Goal: Information Seeking & Learning: Learn about a topic

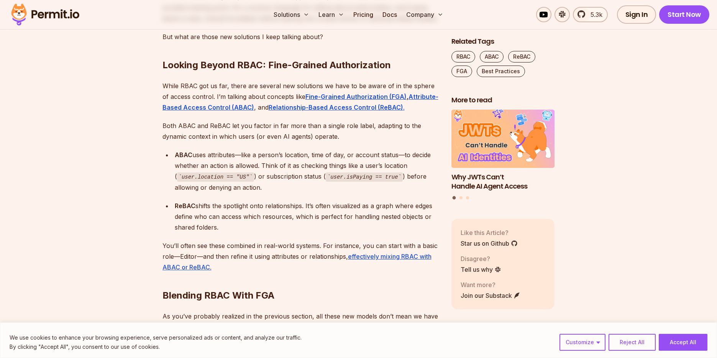
scroll to position [1627, 0]
click at [340, 92] on strong "Fine-Grained Authorization (FGA)" at bounding box center [355, 96] width 101 height 8
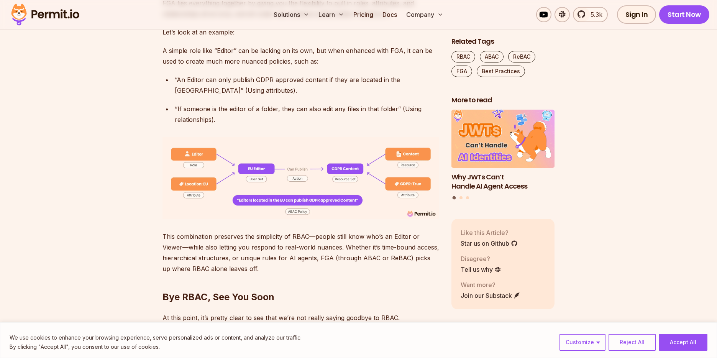
scroll to position [2024, 0]
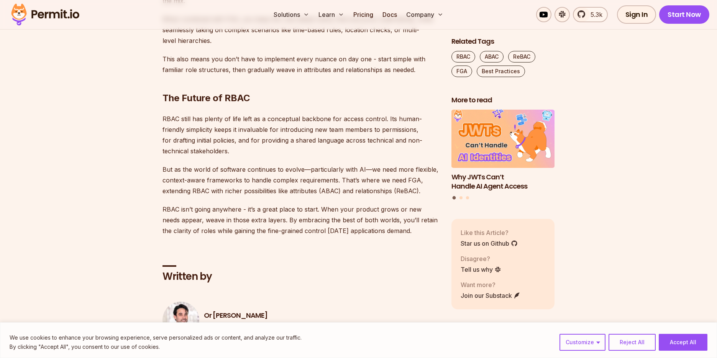
scroll to position [2455, 0]
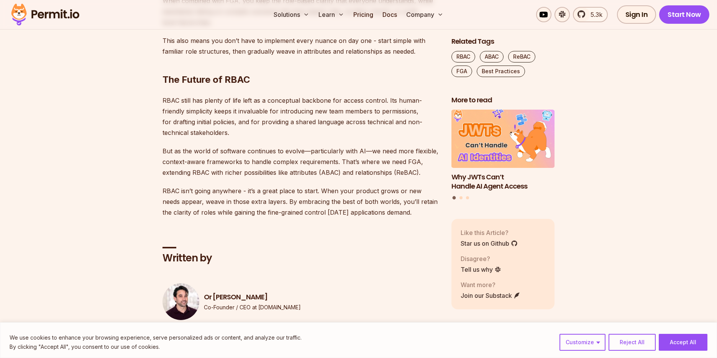
click at [163, 146] on p "But as the world of software continues to evolve—particularly with AI—we need m…" at bounding box center [300, 162] width 276 height 32
drag, startPoint x: 177, startPoint y: 126, endPoint x: 227, endPoint y: 126, distance: 49.8
click at [227, 146] on p "But as the world of software continues to evolve—particularly with AI—we need m…" at bounding box center [300, 162] width 276 height 32
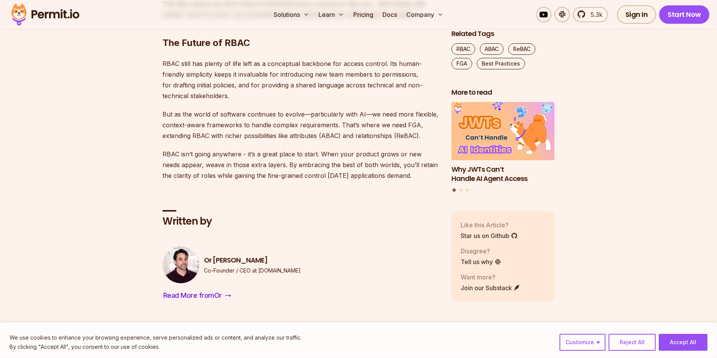
scroll to position [2490, 0]
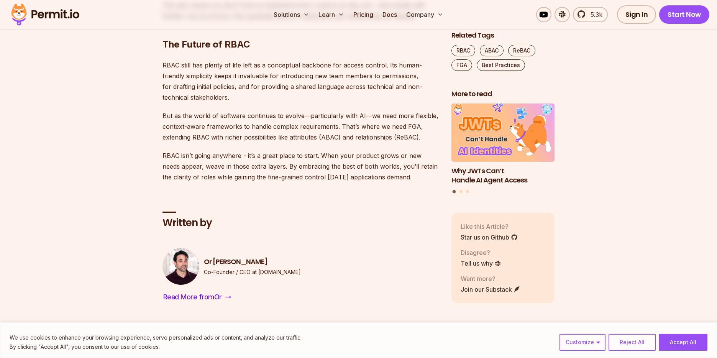
click at [365, 187] on div "Written by Or Weis Co-Founder / CEO at Permit.io Read More from Or" at bounding box center [300, 245] width 276 height 116
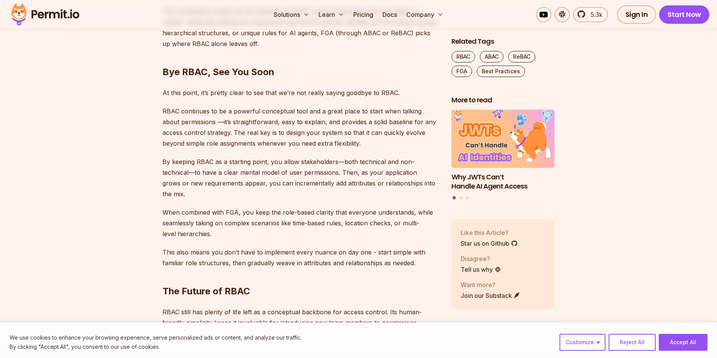
scroll to position [2174, 0]
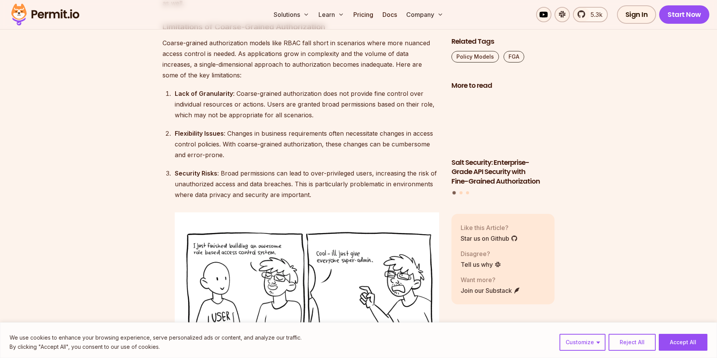
scroll to position [1503, 0]
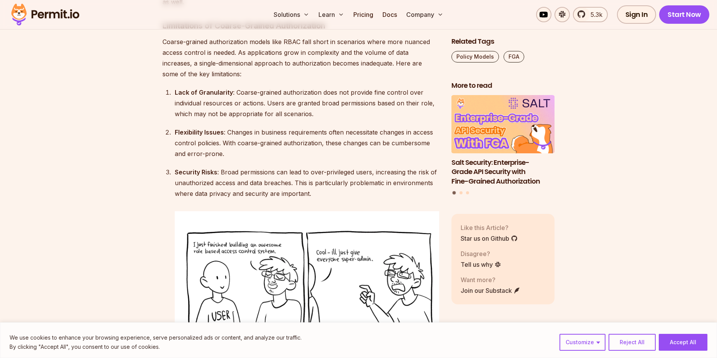
click at [204, 89] on div "Lack of Granularity : Coarse-grained authorization does not provide fine contro…" at bounding box center [307, 103] width 264 height 32
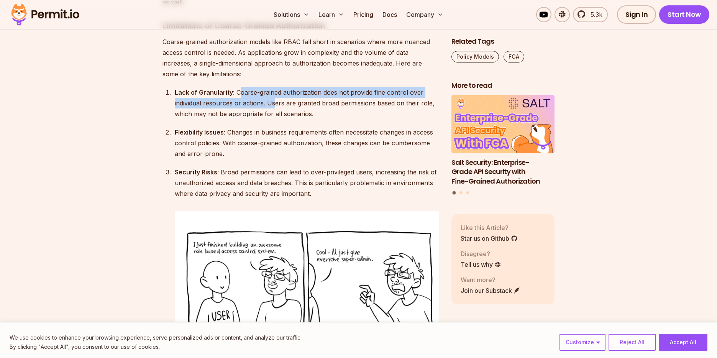
drag, startPoint x: 240, startPoint y: 69, endPoint x: 275, endPoint y: 82, distance: 37.4
click at [275, 87] on div "Lack of Granularity : Coarse-grained authorization does not provide fine contro…" at bounding box center [307, 103] width 264 height 32
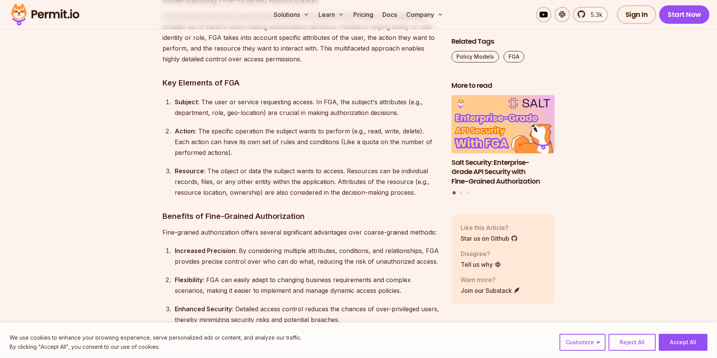
scroll to position [2420, 0]
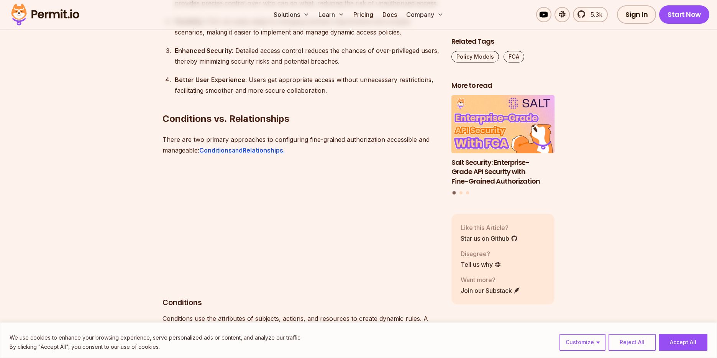
scroll to position [2696, 0]
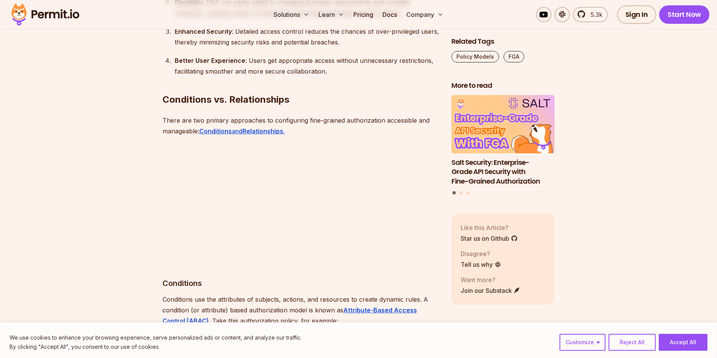
click at [283, 277] on h3 "Conditions" at bounding box center [300, 283] width 276 height 12
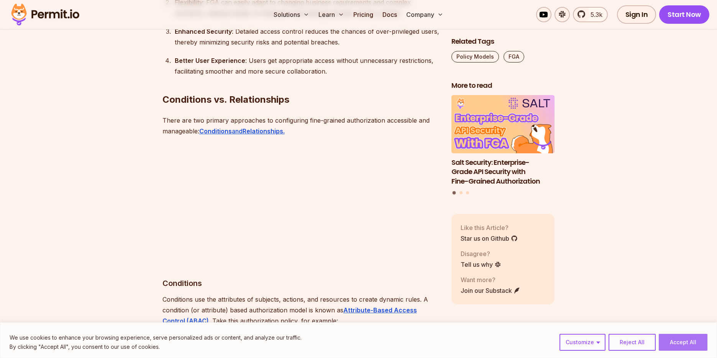
click at [686, 338] on button "Accept All" at bounding box center [682, 342] width 49 height 17
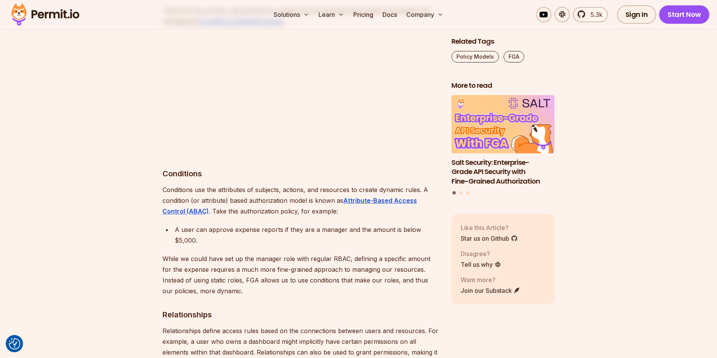
scroll to position [2678, 0]
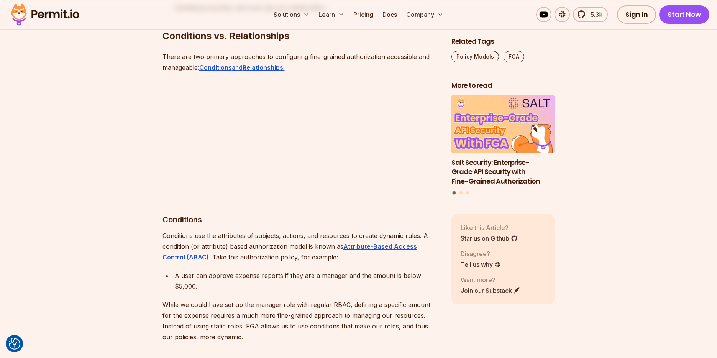
scroll to position [2761, 0]
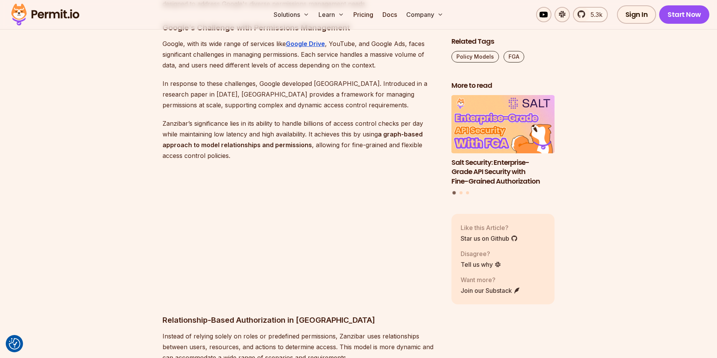
scroll to position [3326, 0]
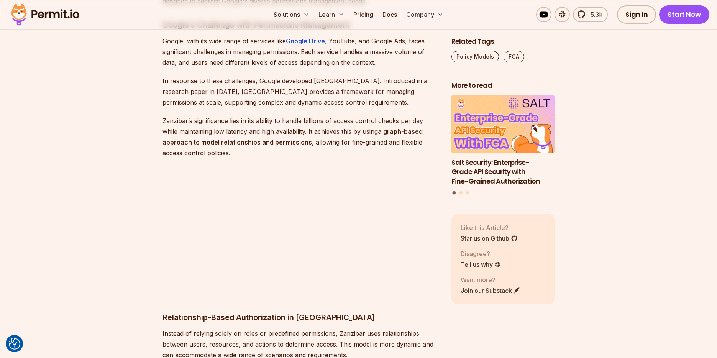
click at [397, 115] on p "Zanzibar’s significance lies in its ability to handle billions of access contro…" at bounding box center [300, 136] width 276 height 43
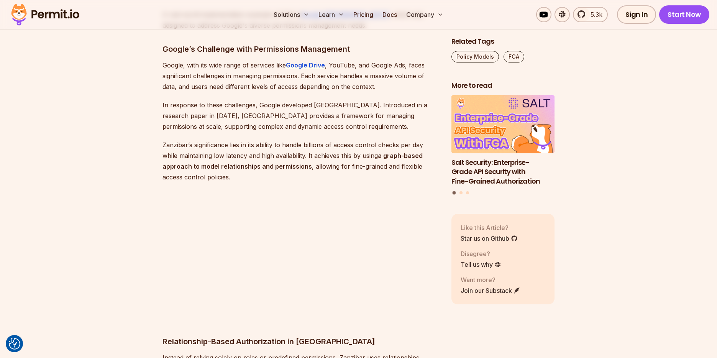
scroll to position [3301, 0]
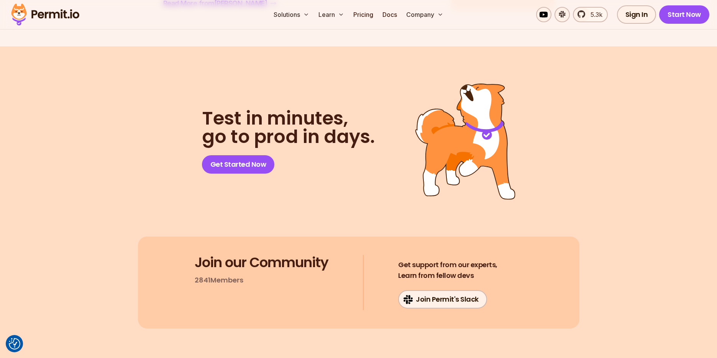
scroll to position [7351, 0]
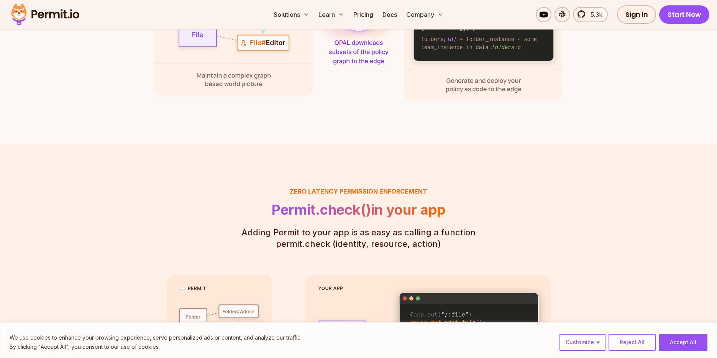
scroll to position [1321, 0]
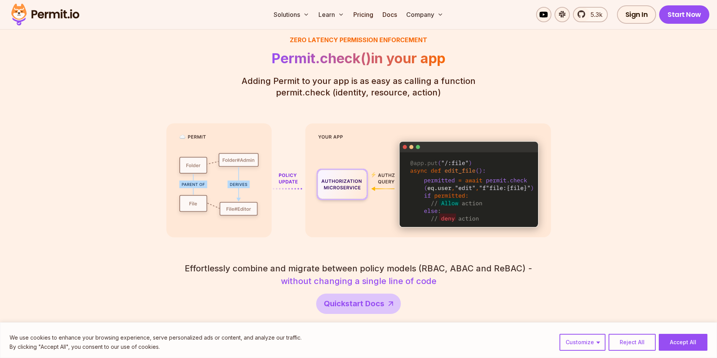
click at [108, 205] on section "Zero latency Permission enforcement Permit.check() in your app Adding Permit to…" at bounding box center [358, 174] width 717 height 364
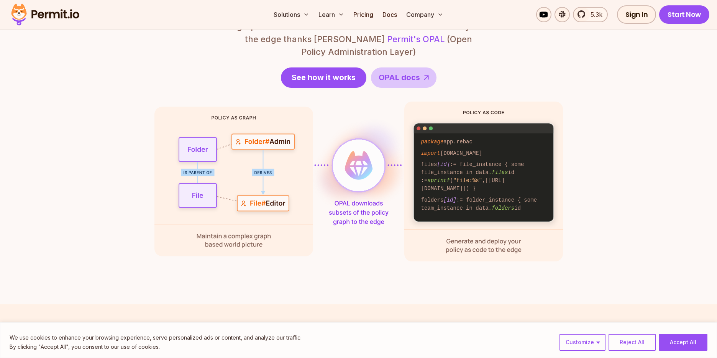
scroll to position [1003, 0]
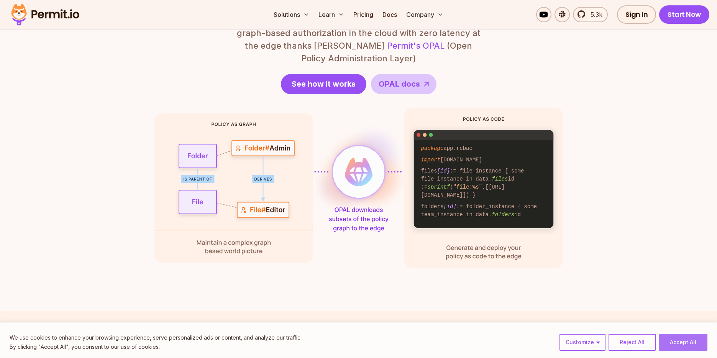
click at [707, 346] on button "Accept All" at bounding box center [682, 342] width 49 height 17
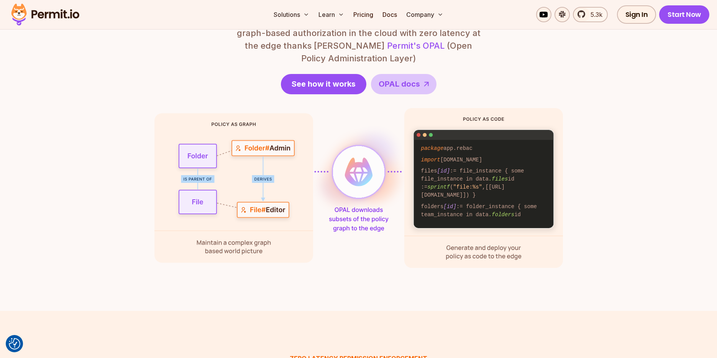
click at [388, 261] on section "Zero latency, fine granularity Policy as a graph? Policy as code? Enjoy both wi…" at bounding box center [358, 113] width 717 height 394
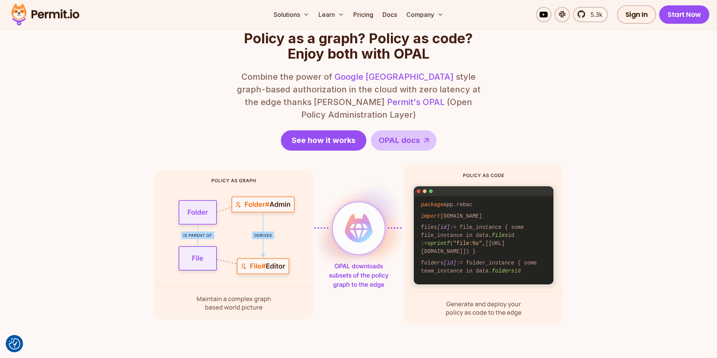
scroll to position [919, 0]
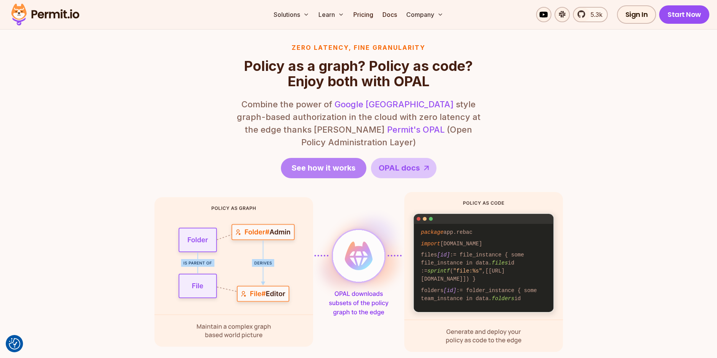
click at [335, 161] on link "See how it works" at bounding box center [323, 168] width 85 height 20
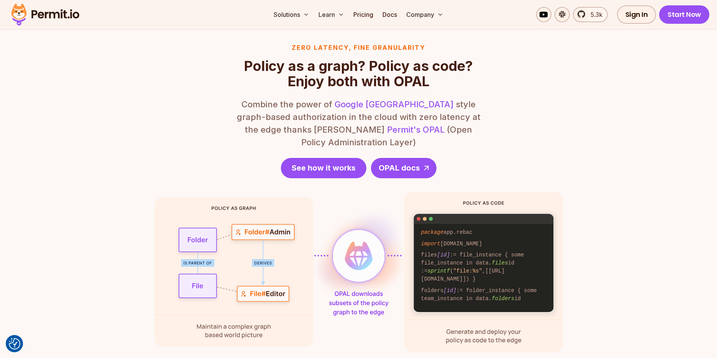
click at [380, 164] on link "OPAL docs" at bounding box center [403, 168] width 65 height 20
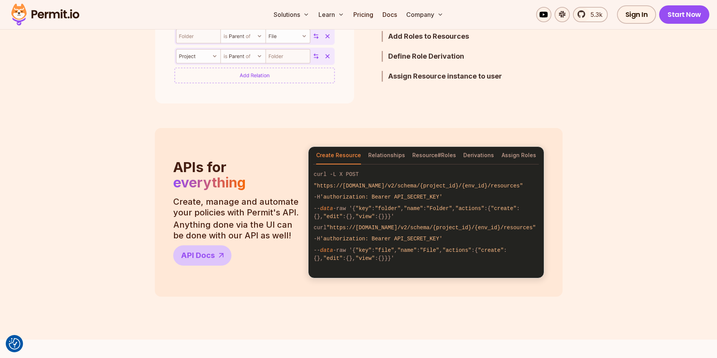
scroll to position [579, 0]
click at [383, 155] on button "Relationships" at bounding box center [386, 156] width 37 height 18
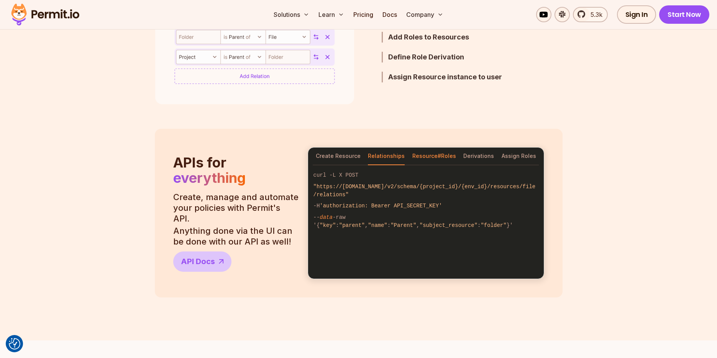
click at [450, 153] on button "Resource#Roles" at bounding box center [434, 156] width 44 height 18
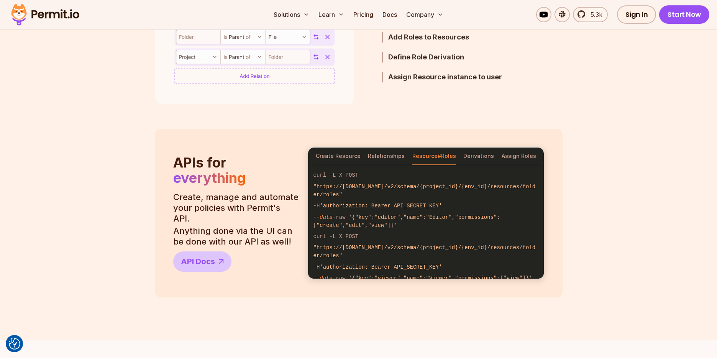
click at [493, 155] on div "Create Resource Relationships Resource#Roles Derivations Assign Roles" at bounding box center [426, 156] width 236 height 18
click at [515, 154] on button "Assign Roles" at bounding box center [518, 156] width 34 height 18
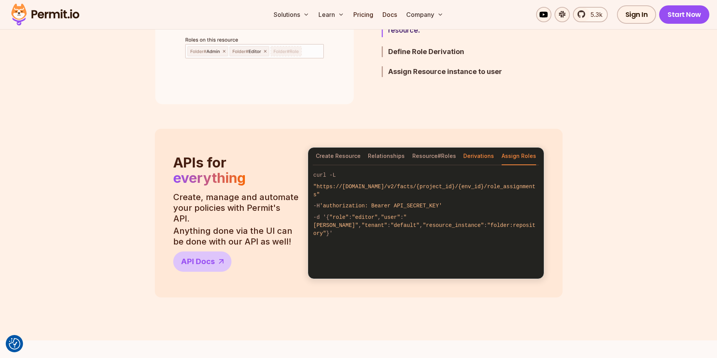
click at [473, 152] on button "Derivations" at bounding box center [478, 156] width 31 height 18
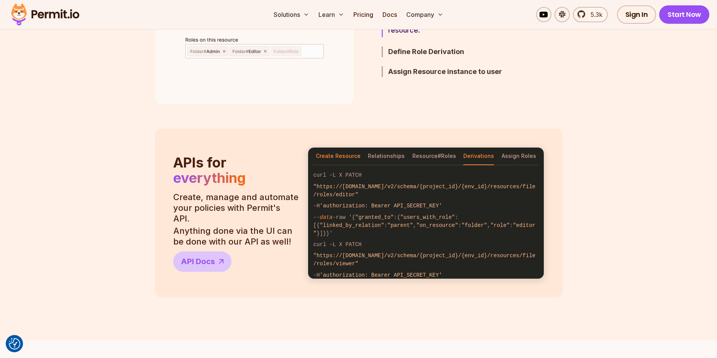
click at [346, 150] on button "Create Resource" at bounding box center [338, 156] width 45 height 18
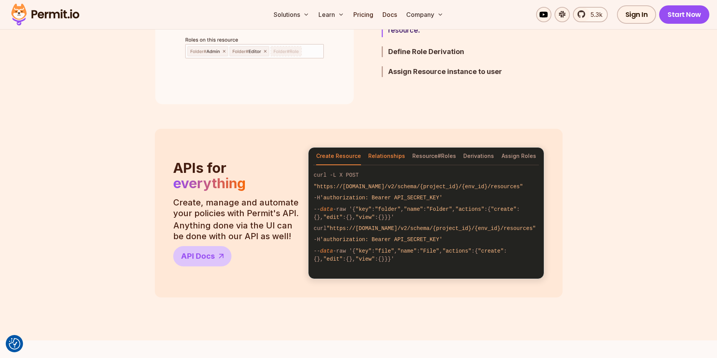
click at [383, 155] on button "Relationships" at bounding box center [386, 156] width 37 height 18
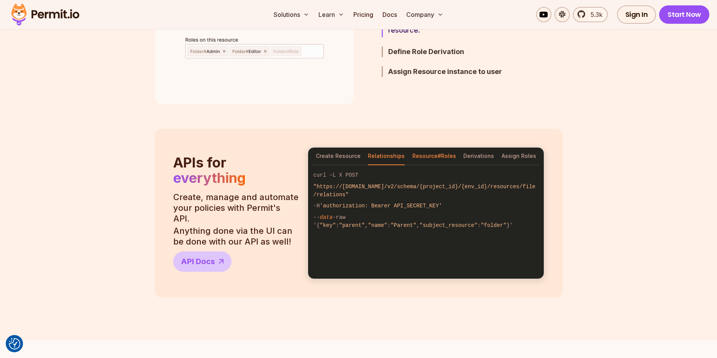
click at [424, 156] on button "Resource#Roles" at bounding box center [434, 156] width 44 height 18
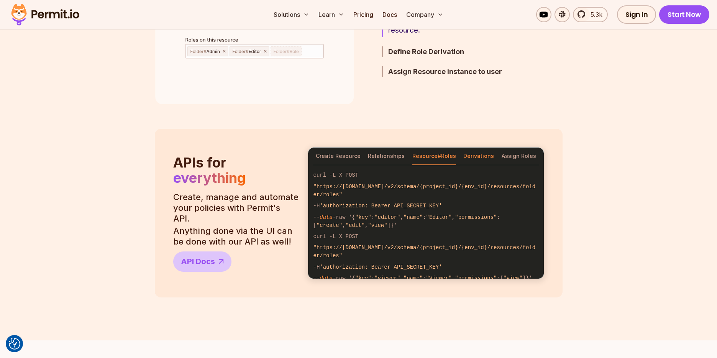
click at [475, 158] on button "Derivations" at bounding box center [478, 156] width 31 height 18
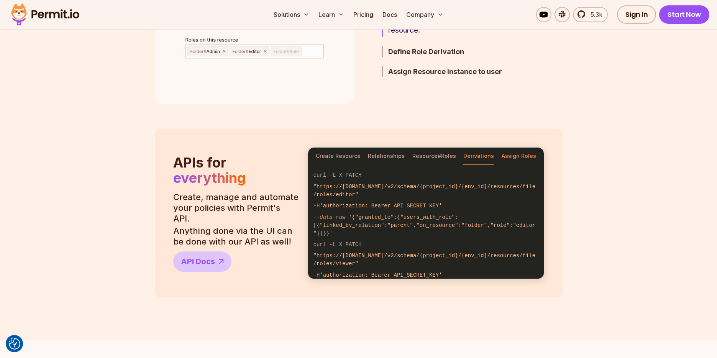
click at [510, 158] on button "Assign Roles" at bounding box center [518, 156] width 34 height 18
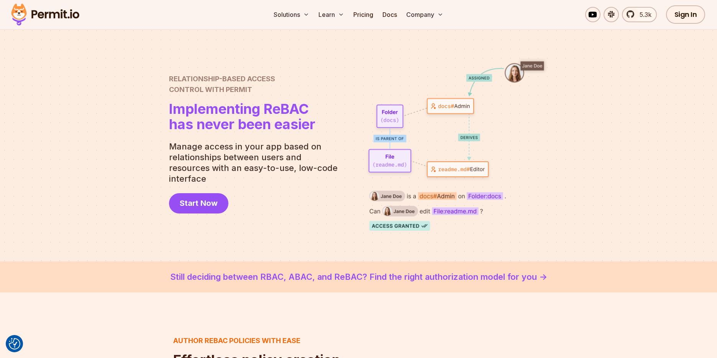
scroll to position [0, 0]
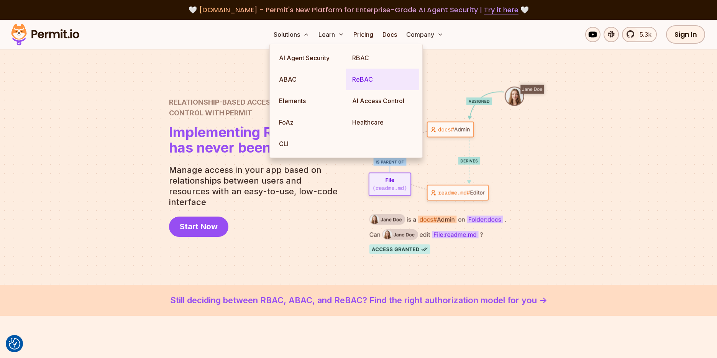
click at [371, 76] on link "ReBAC" at bounding box center [382, 79] width 73 height 21
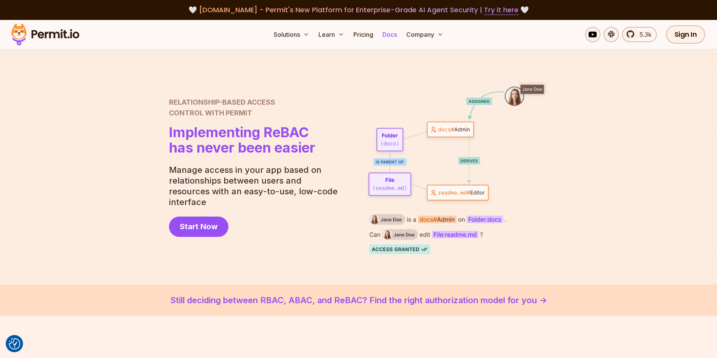
click at [391, 33] on link "Docs" at bounding box center [389, 34] width 21 height 15
